Goal: Check status: Check status

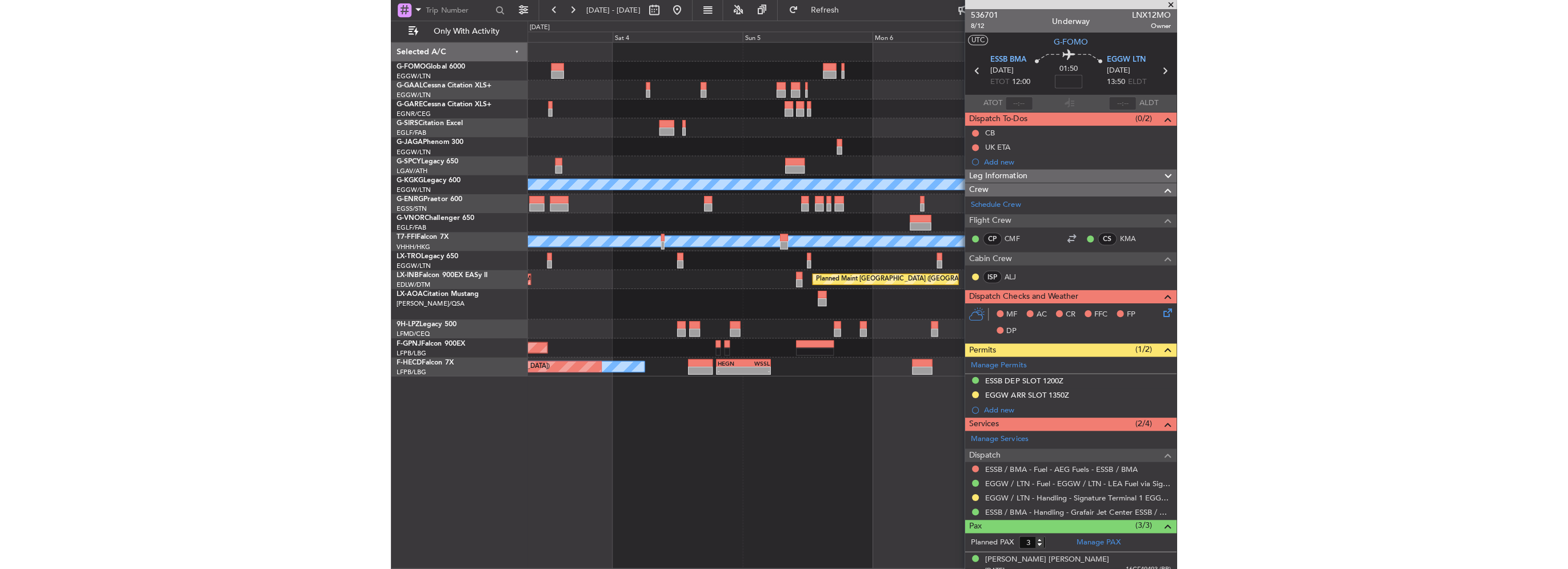
scroll to position [59, 0]
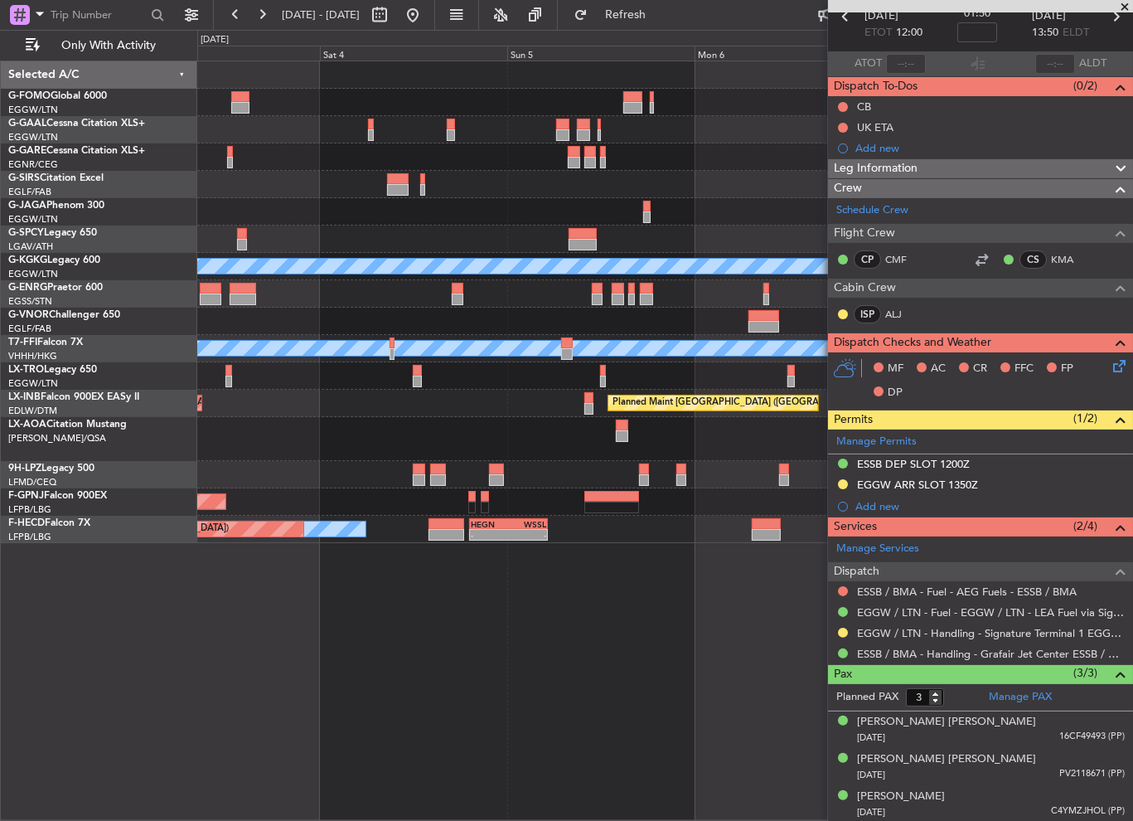
click at [758, 215] on div "Planned Maint [GEOGRAPHIC_DATA] ([GEOGRAPHIC_DATA])" at bounding box center [665, 211] width 936 height 27
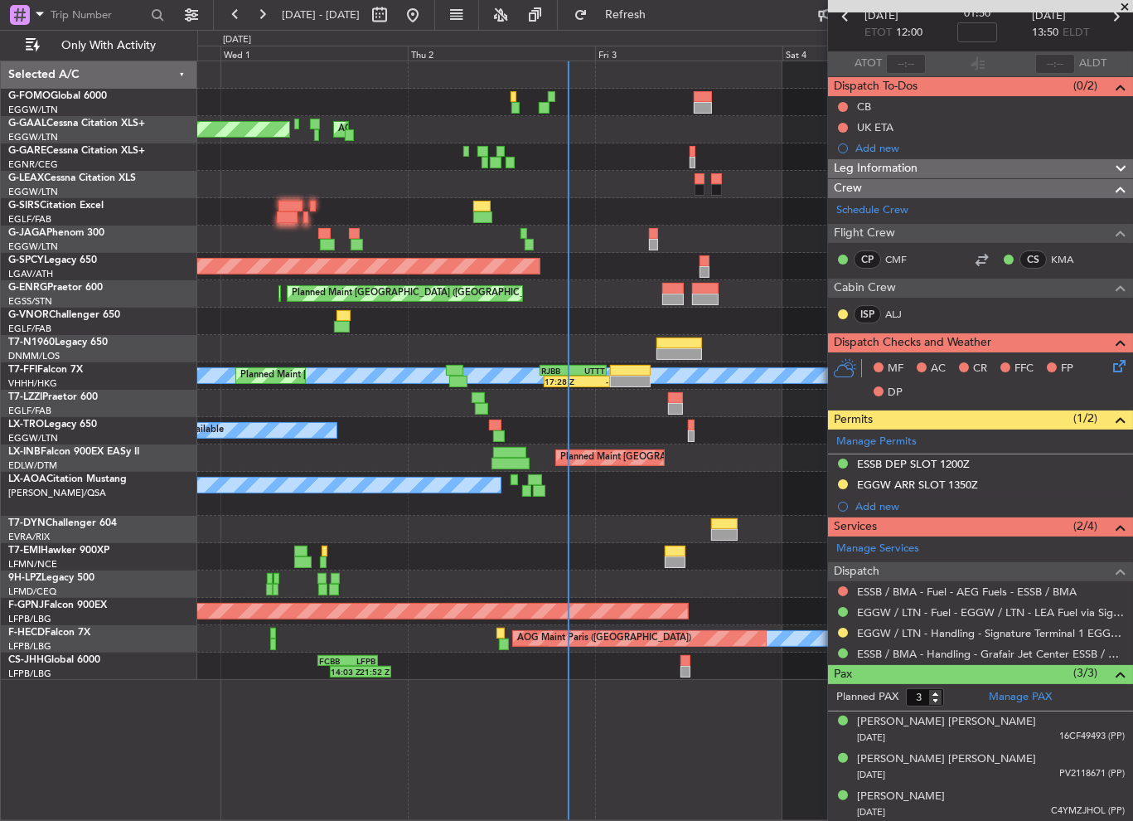
click at [554, 225] on div "AOG Maint Dusseldorf Planned Maint Dusseldorf Planned Maint Bremen Planned Main…" at bounding box center [665, 370] width 936 height 618
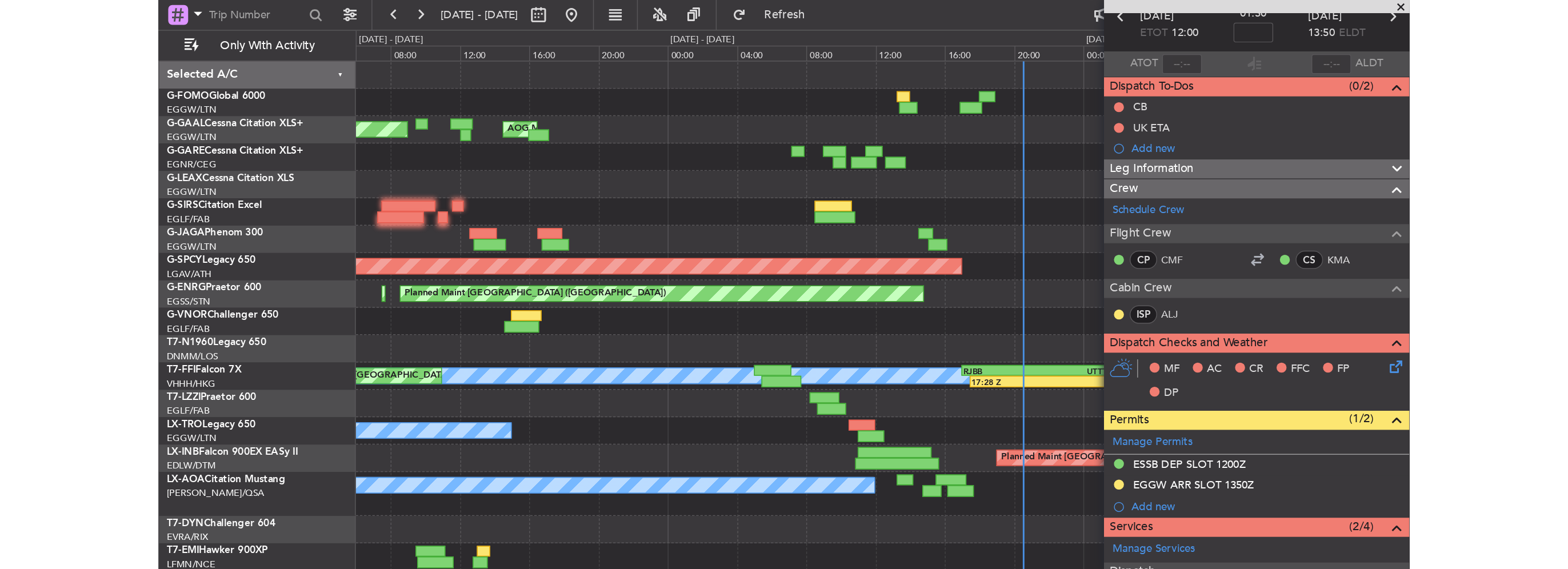
scroll to position [55, 0]
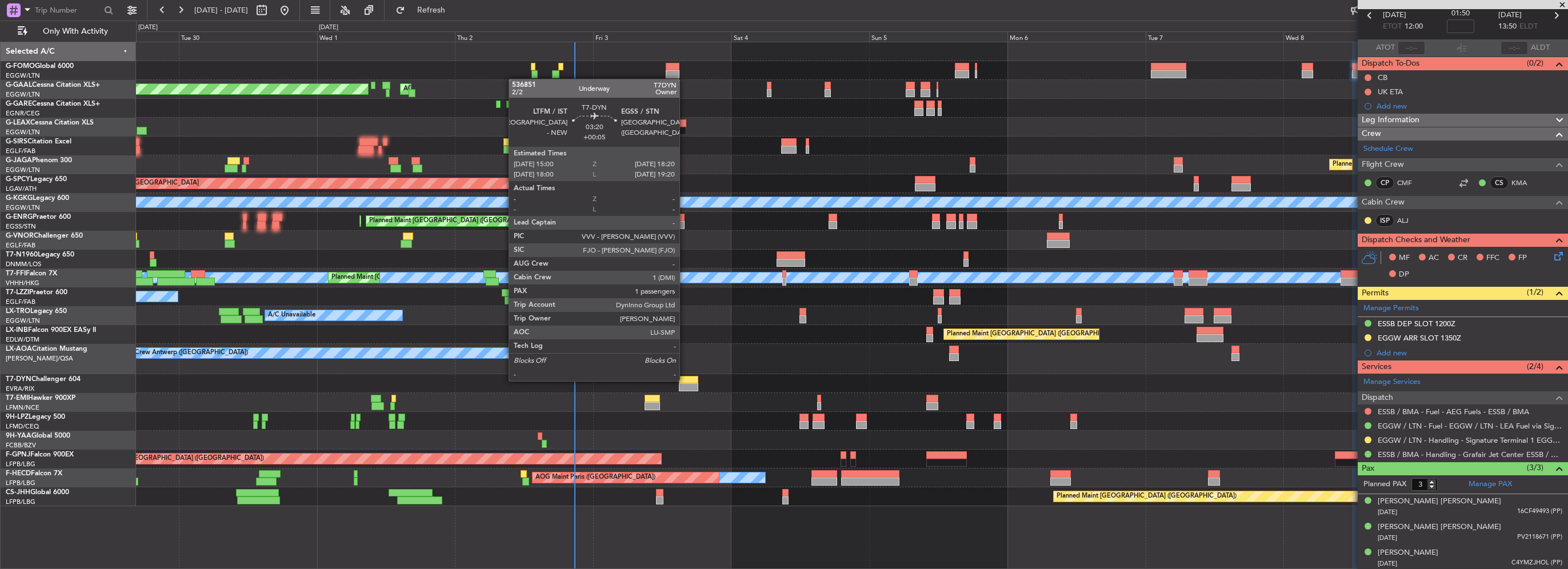
click at [685, 380] on div at bounding box center [689, 380] width 19 height 8
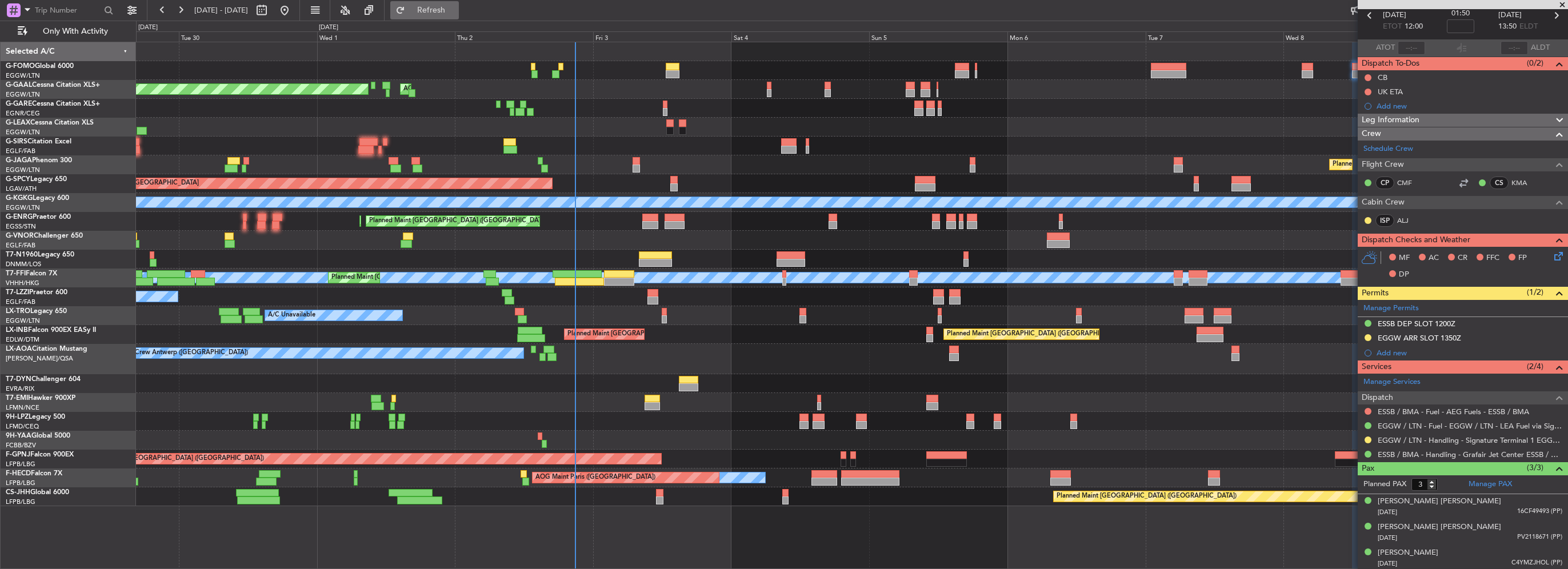
click at [456, 6] on span "Refresh" at bounding box center [432, 10] width 48 height 8
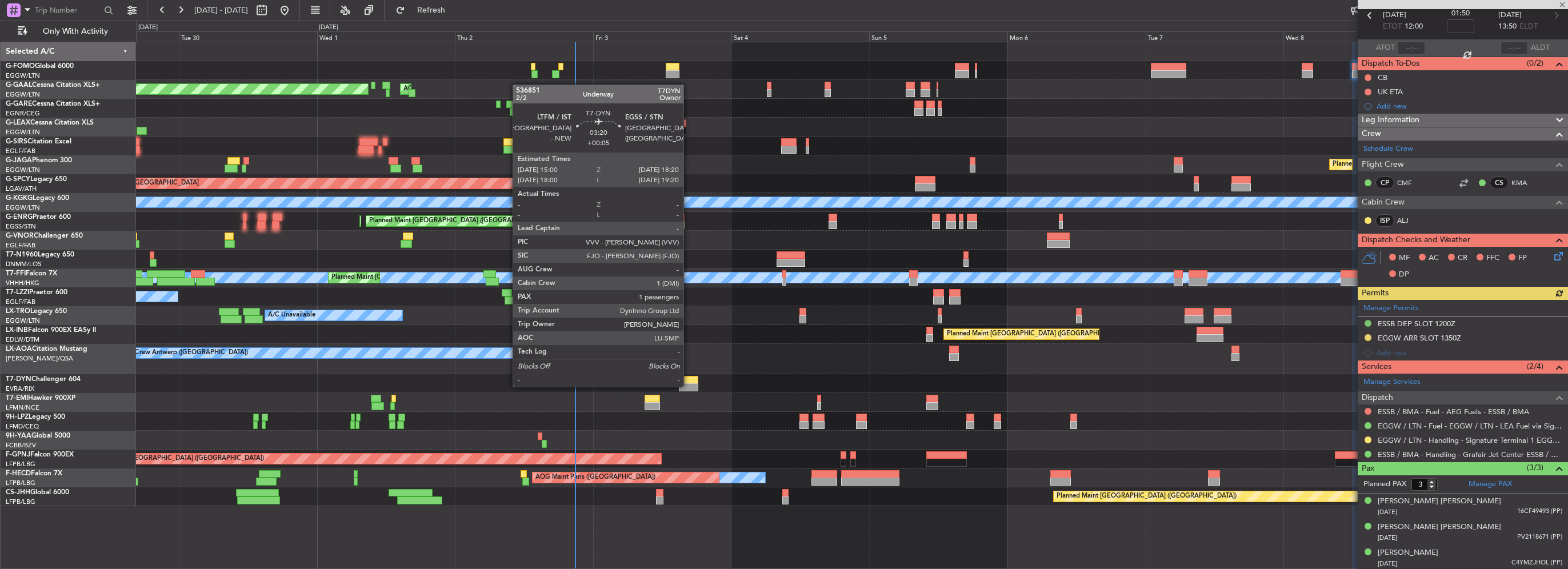
click at [689, 386] on div at bounding box center [689, 388] width 19 height 8
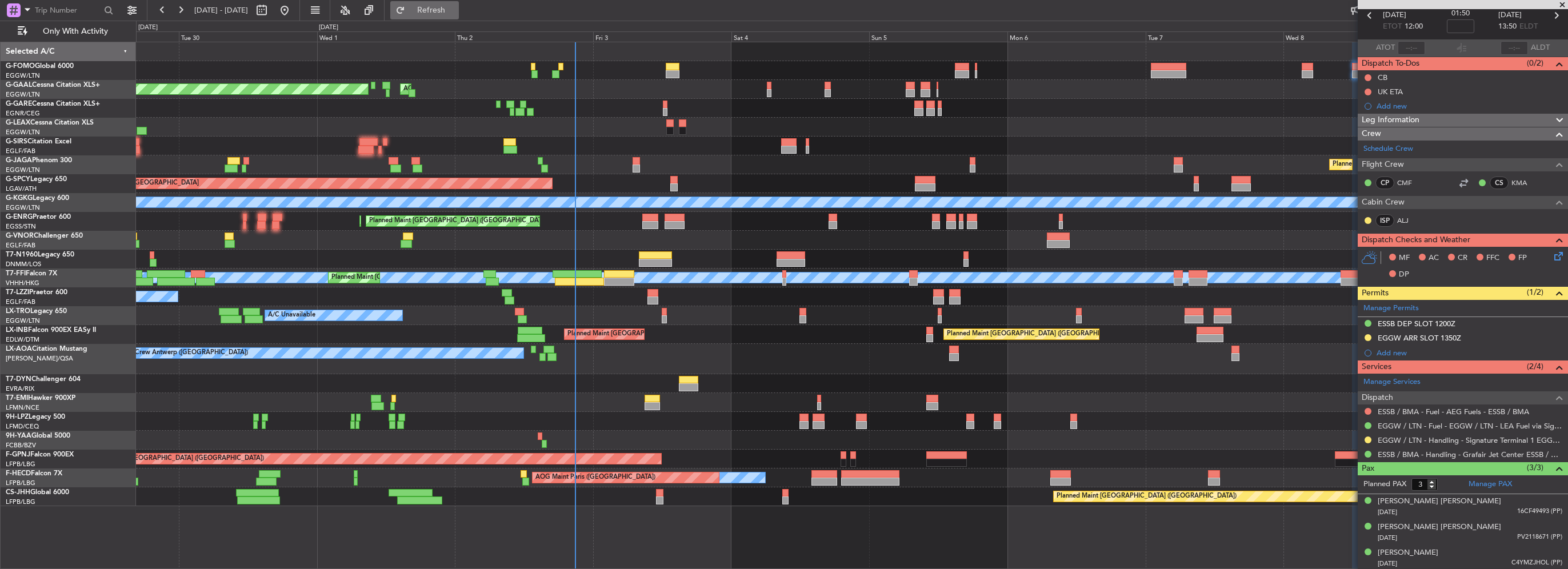
click at [456, 10] on span "Refresh" at bounding box center [432, 10] width 48 height 8
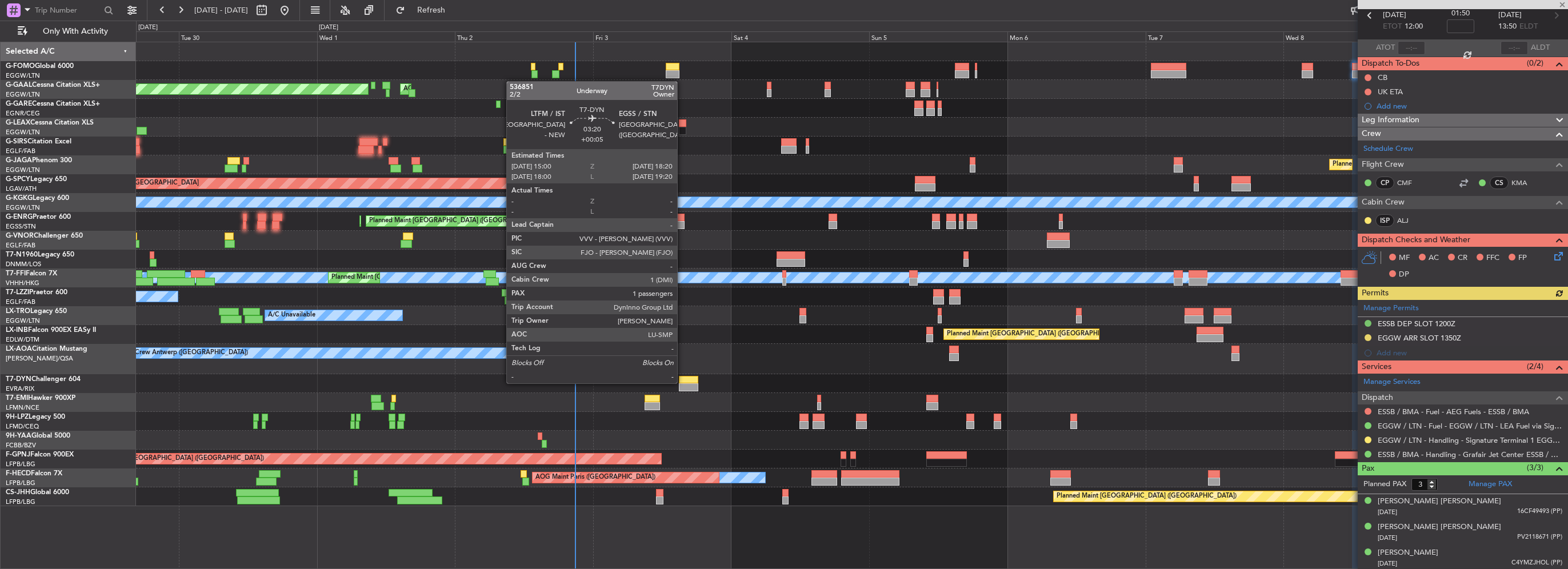
click at [683, 382] on div at bounding box center [689, 380] width 19 height 8
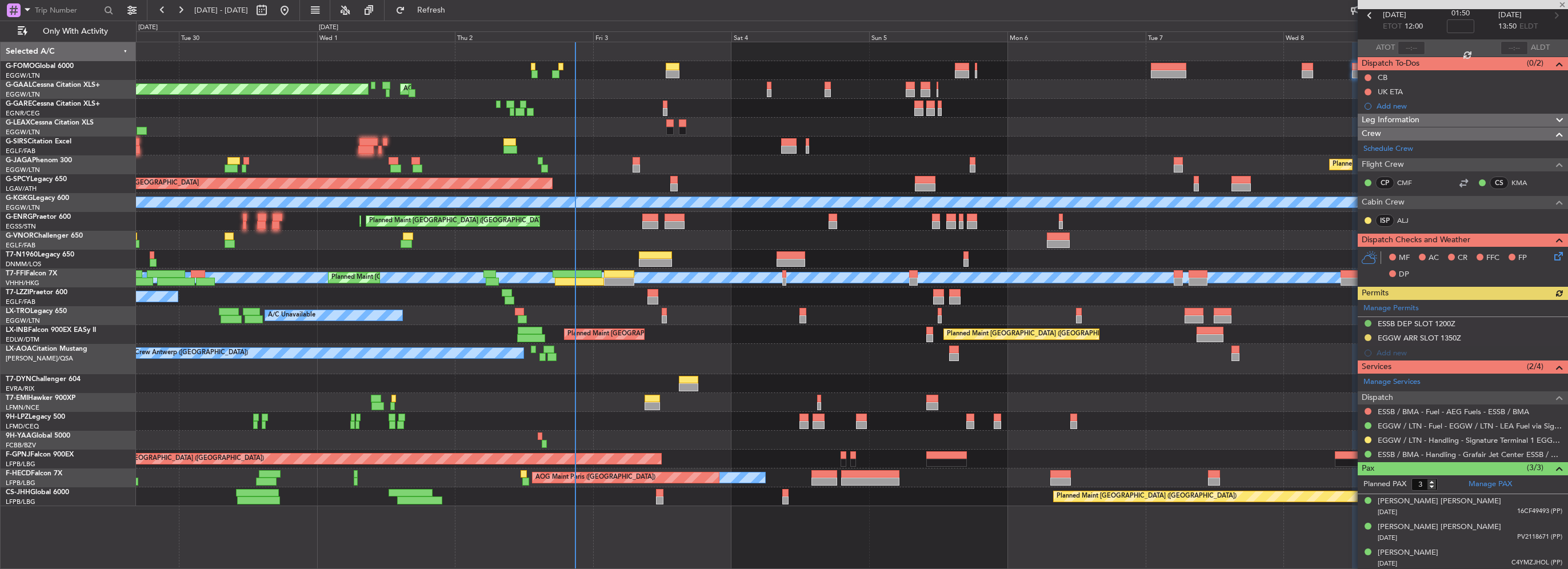
type input "+00:05"
type input "1"
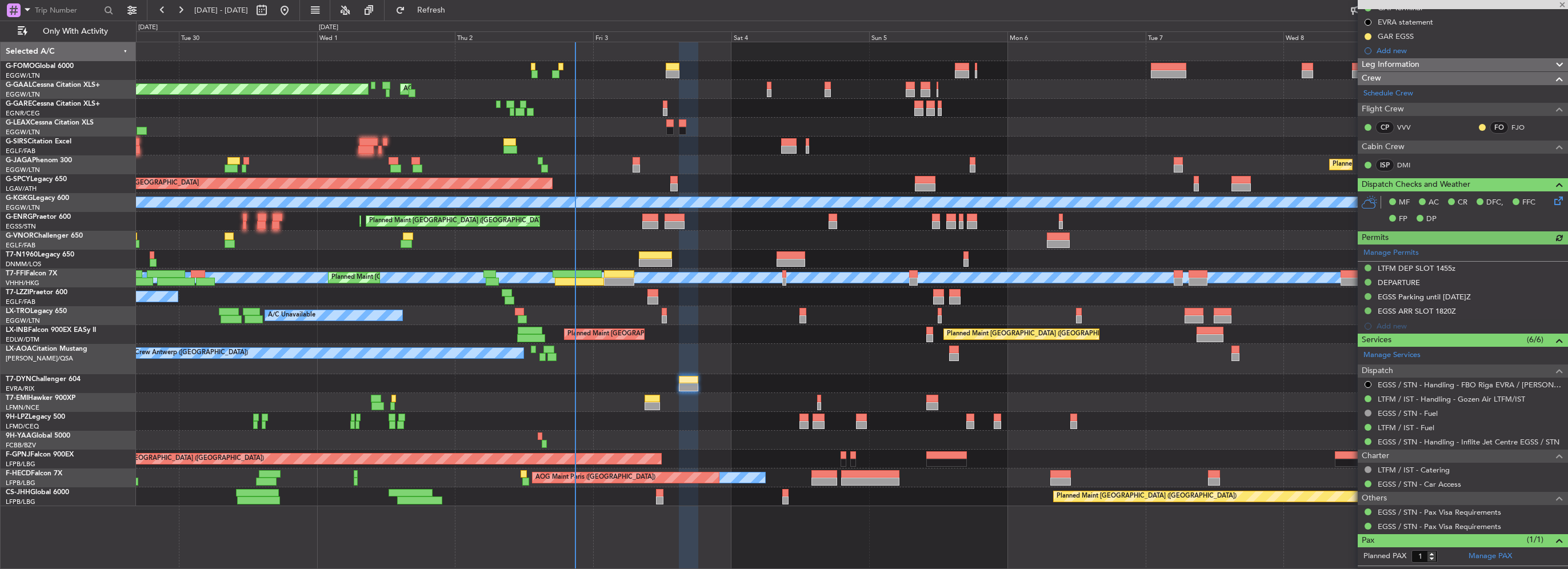
scroll to position [217, 0]
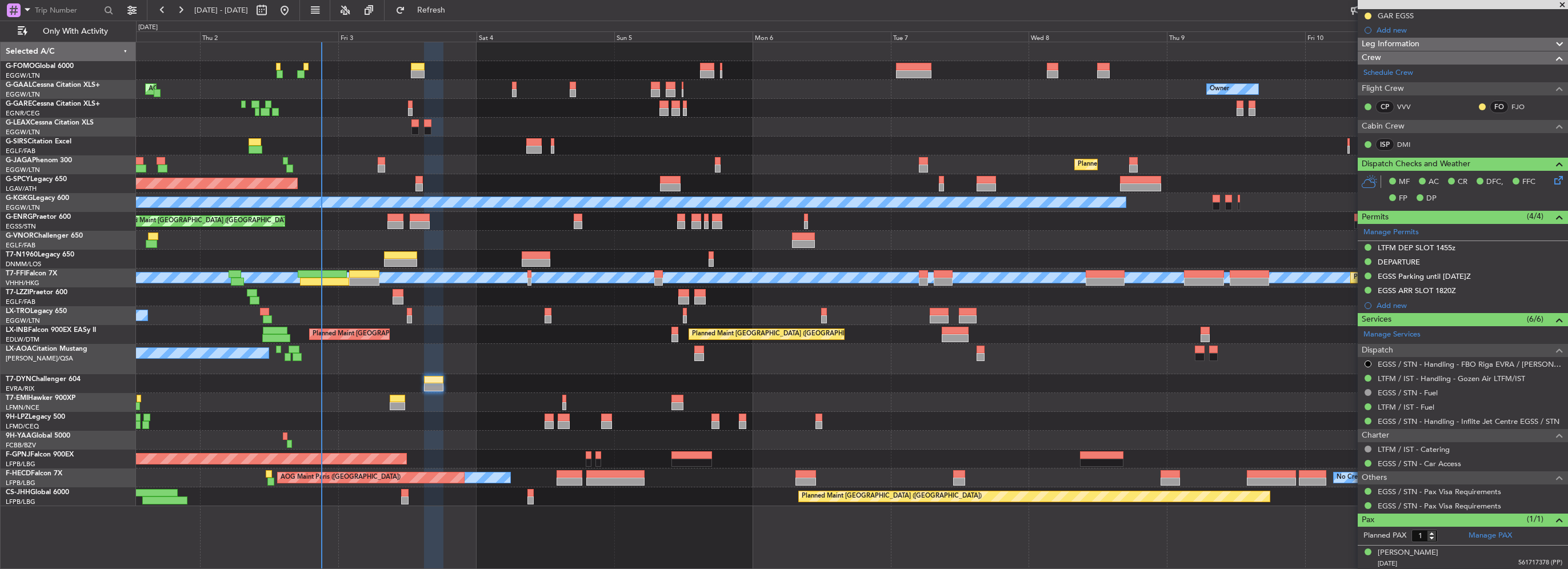
click at [299, 145] on div "Owner AOG Maint Dusseldorf Owner No Crew Planned Maint Dusseldorf A/C Unavailab…" at bounding box center [852, 274] width 1431 height 464
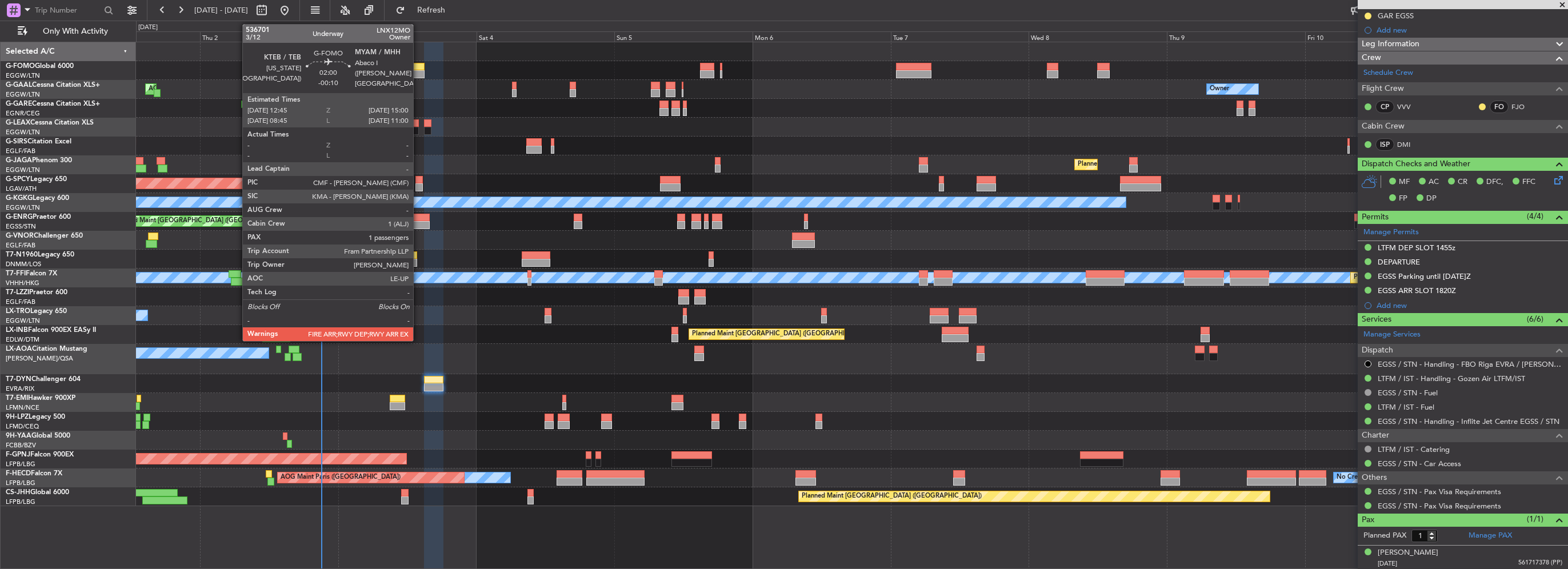
click at [419, 70] on div at bounding box center [417, 74] width 13 height 8
type input "-00:10"
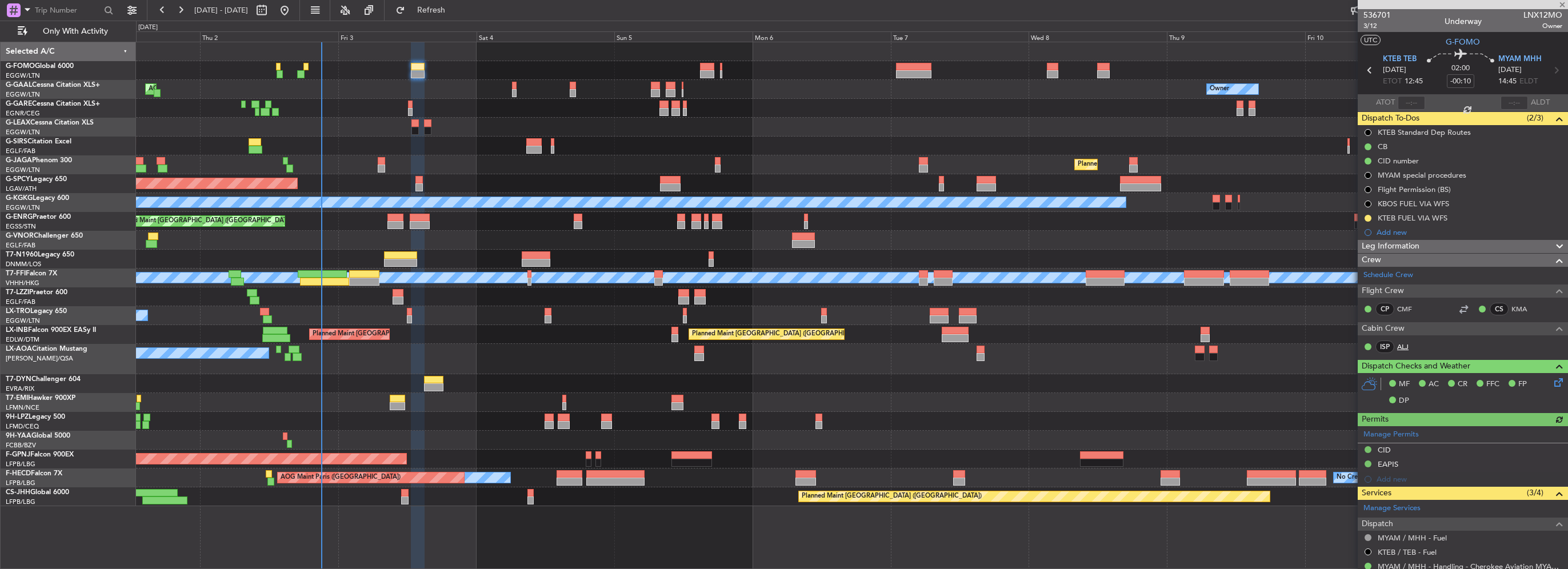
click at [781, 345] on link "ALJ" at bounding box center [1409, 347] width 26 height 10
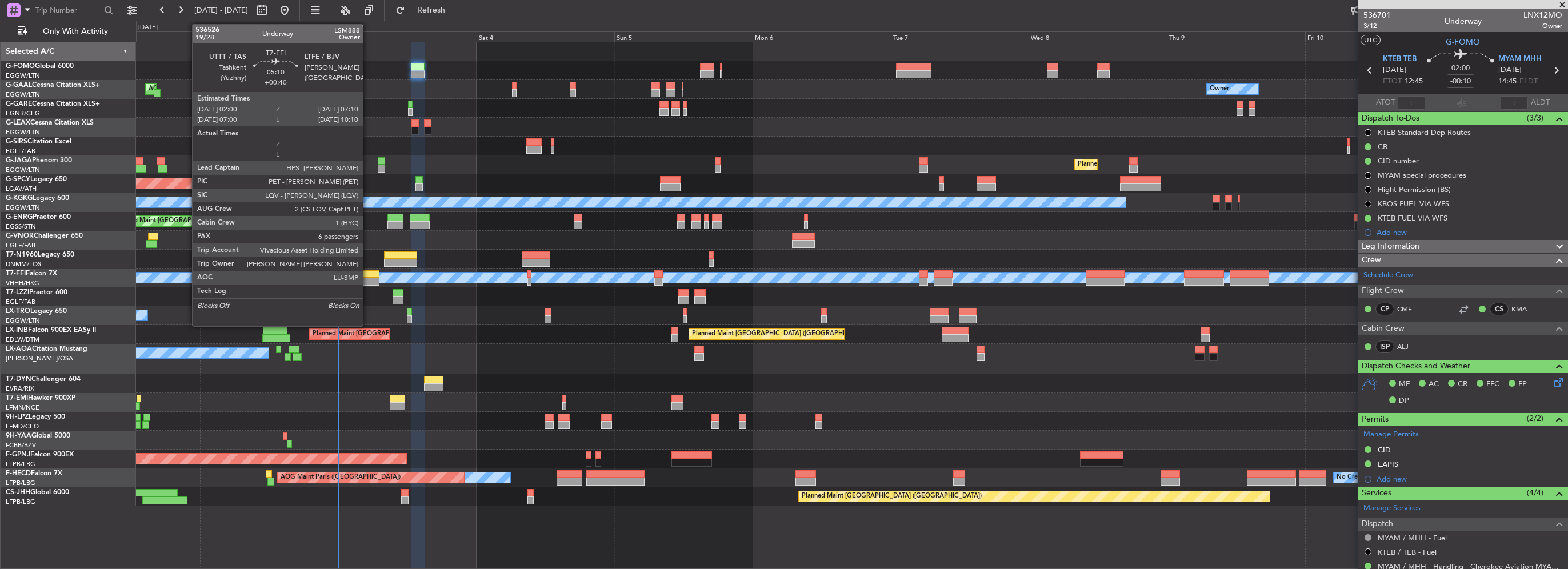
click at [368, 279] on div at bounding box center [364, 282] width 30 height 8
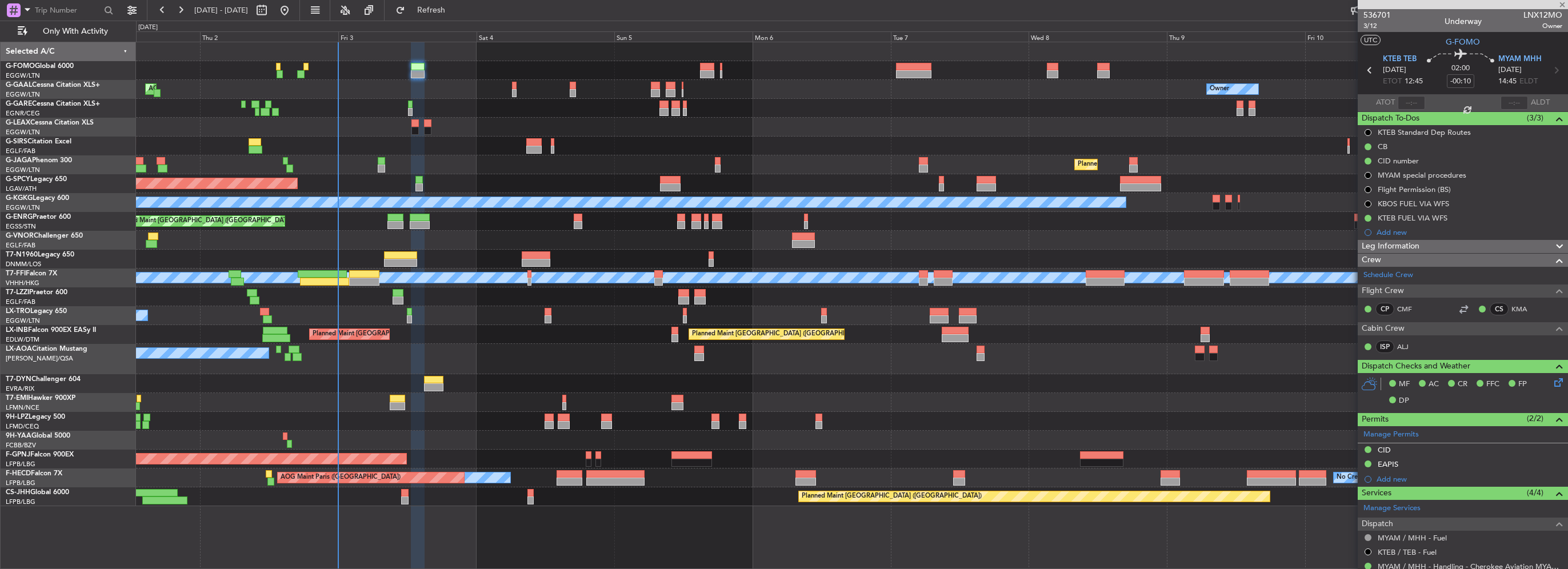
type input "+00:40"
type input "6"
